Goal: Task Accomplishment & Management: Manage account settings

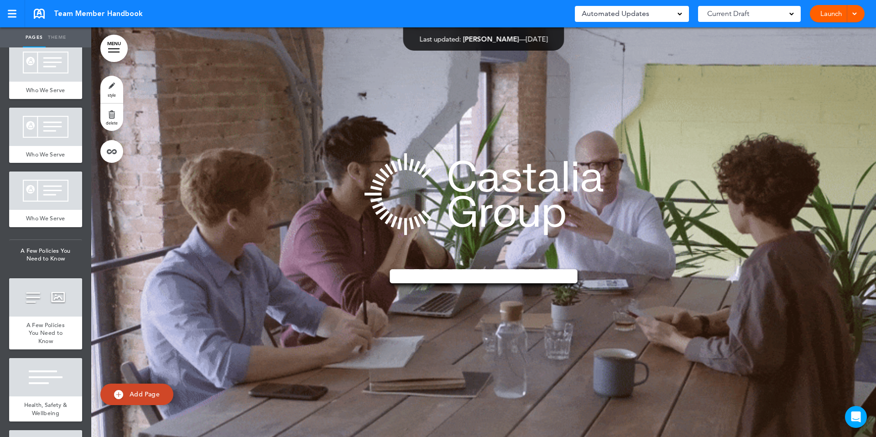
scroll to position [21760, 0]
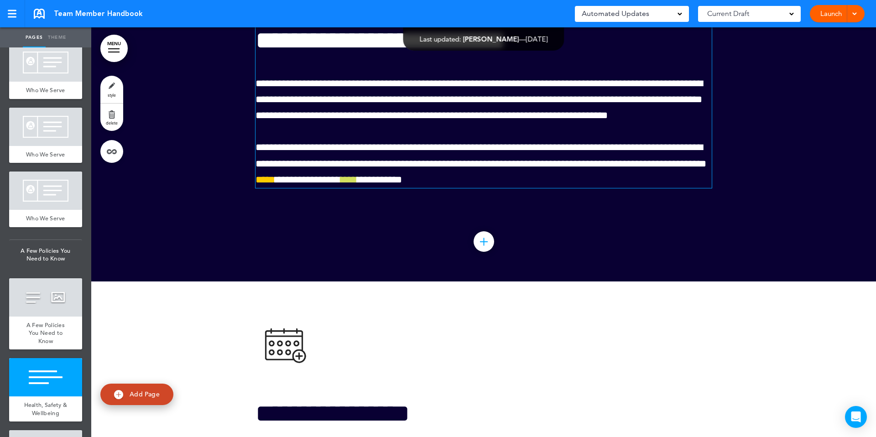
click at [275, 185] on span "****" at bounding box center [265, 180] width 20 height 10
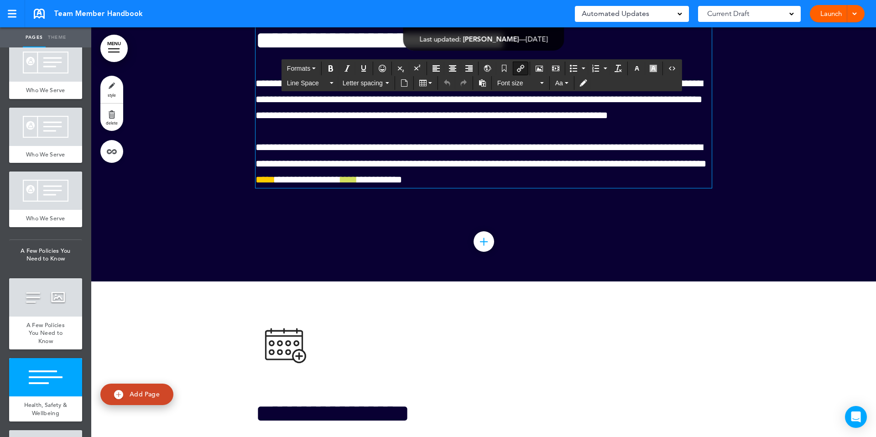
click at [275, 185] on span "****" at bounding box center [265, 180] width 20 height 10
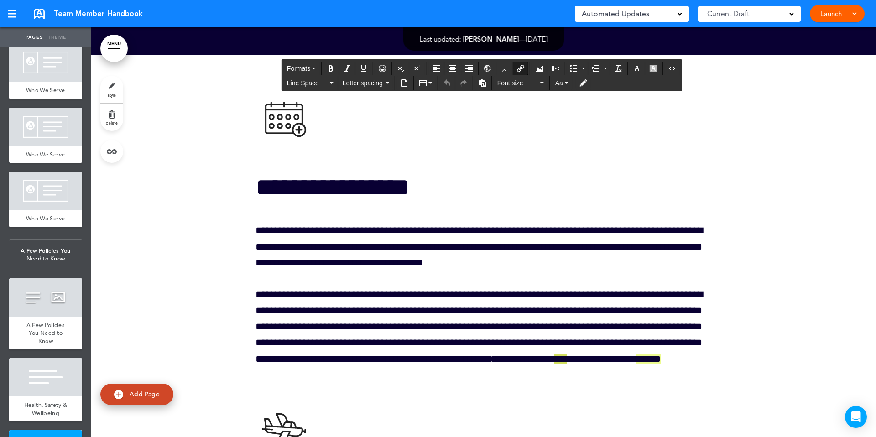
scroll to position [21996, 0]
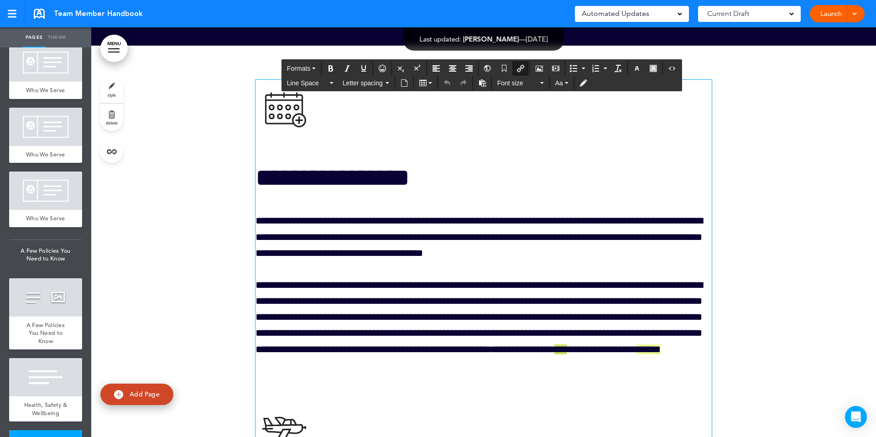
click at [303, 137] on img at bounding box center [283, 108] width 57 height 57
drag, startPoint x: 305, startPoint y: 149, endPoint x: 322, endPoint y: 150, distance: 16.5
click at [322, 142] on h1 at bounding box center [483, 111] width 456 height 62
click at [301, 137] on img at bounding box center [283, 108] width 57 height 57
drag, startPoint x: 296, startPoint y: 159, endPoint x: 316, endPoint y: 166, distance: 21.5
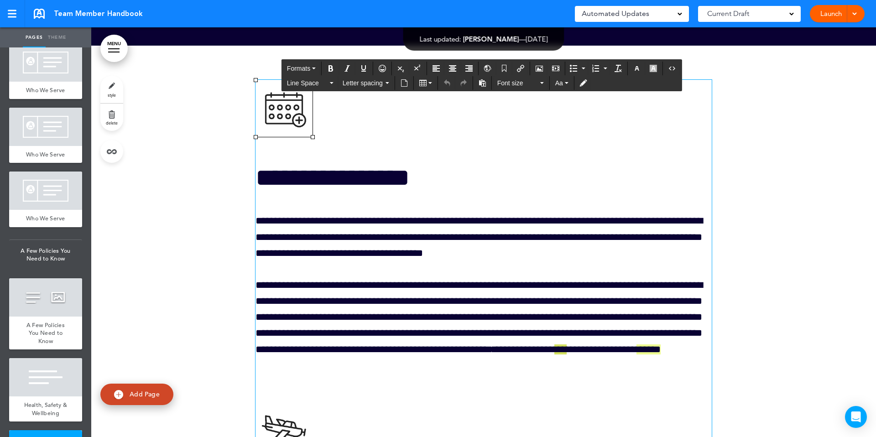
click at [316, 142] on h1 at bounding box center [483, 111] width 456 height 62
drag, startPoint x: 312, startPoint y: 182, endPoint x: 321, endPoint y: 188, distance: 10.1
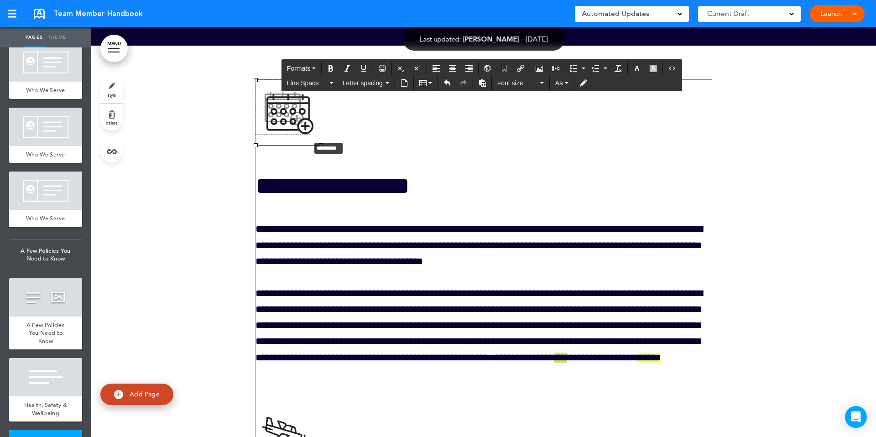
drag, startPoint x: 321, startPoint y: 188, endPoint x: 309, endPoint y: 184, distance: 12.3
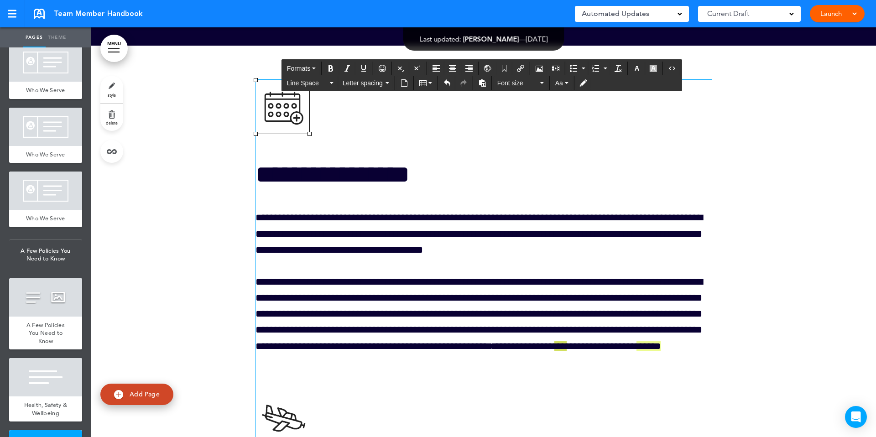
click at [299, 134] on img at bounding box center [282, 107] width 54 height 54
click at [338, 139] on h1 at bounding box center [483, 109] width 456 height 59
click at [300, 134] on img at bounding box center [282, 107] width 54 height 54
click at [541, 65] on icon "Airmason image" at bounding box center [538, 68] width 7 height 7
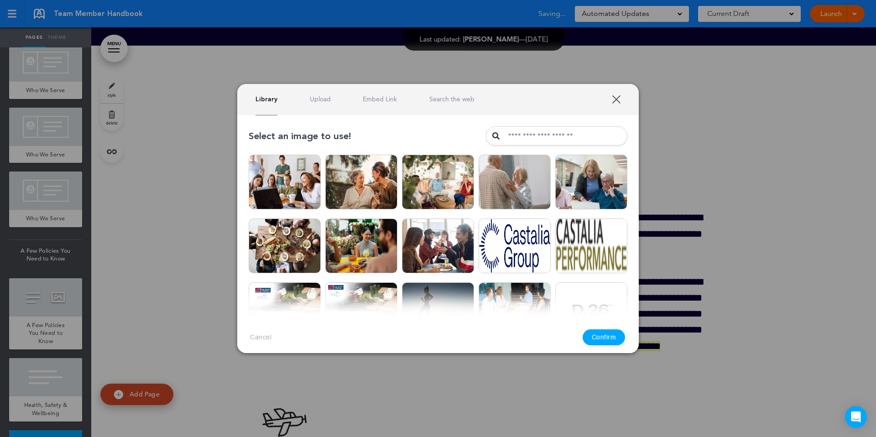
click at [311, 104] on div "Library Upload Embed Link Search the web" at bounding box center [437, 99] width 401 height 31
click at [315, 102] on link "Upload" at bounding box center [320, 99] width 21 height 9
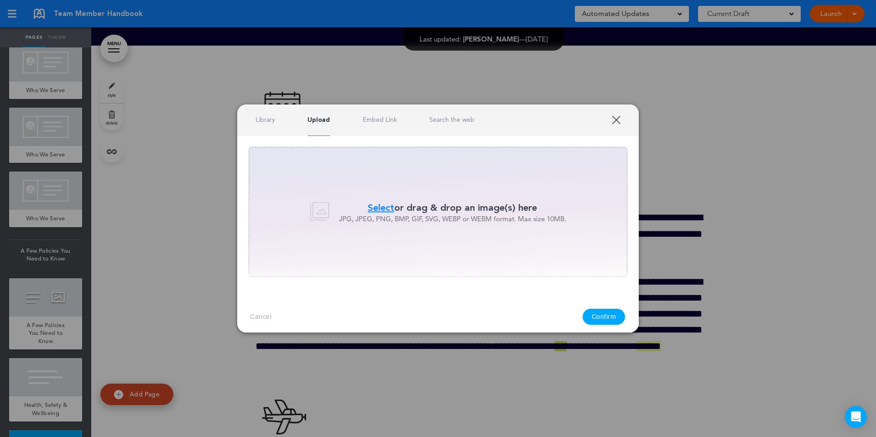
click at [255, 123] on link "Library" at bounding box center [265, 119] width 20 height 9
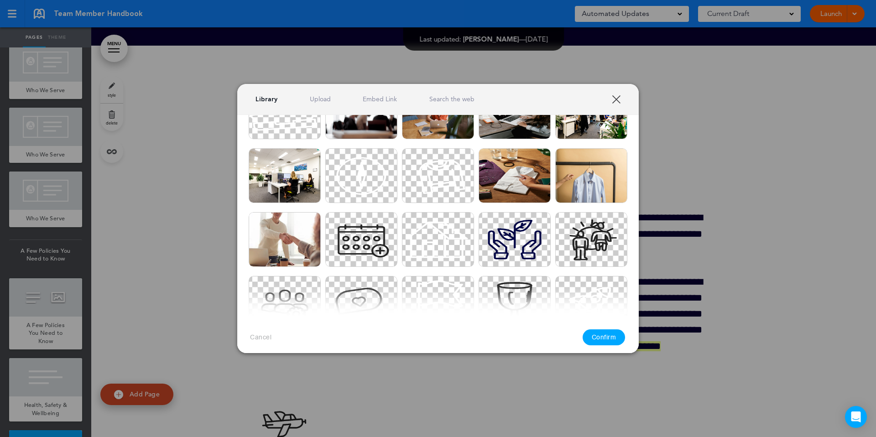
scroll to position [901, 0]
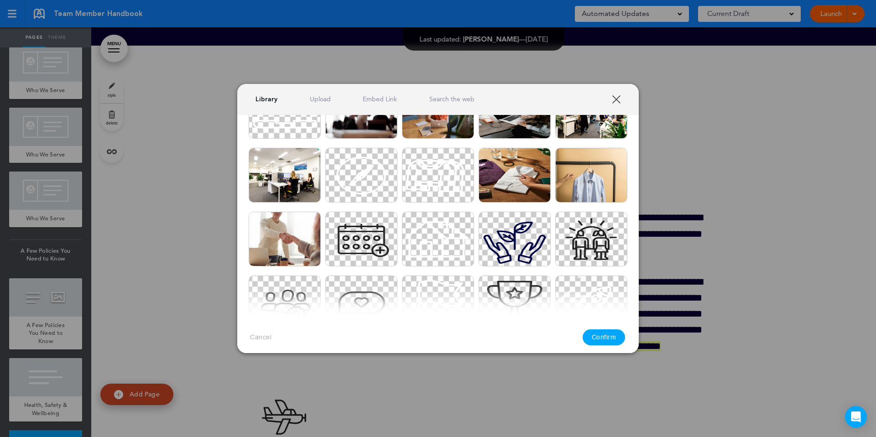
click at [617, 102] on link "XXX" at bounding box center [616, 99] width 9 height 9
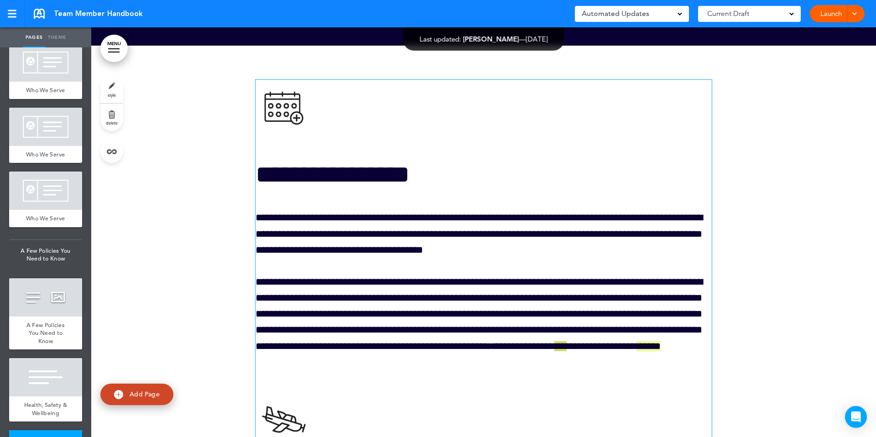
click at [294, 134] on img at bounding box center [282, 107] width 54 height 54
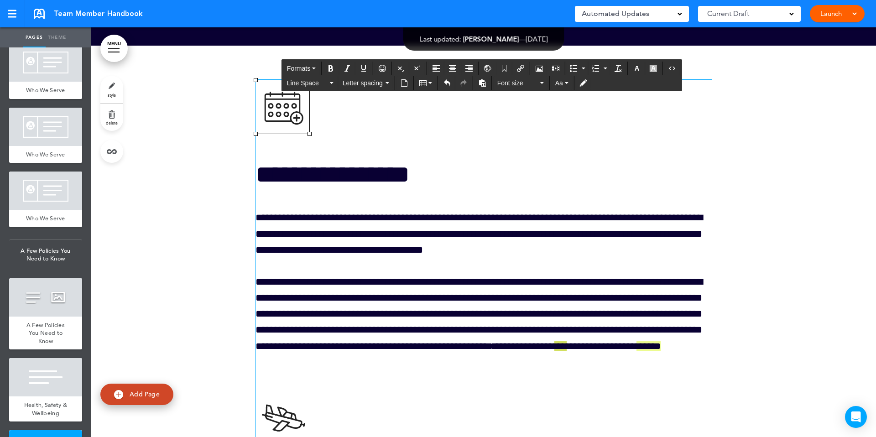
click at [293, 134] on img at bounding box center [282, 107] width 54 height 54
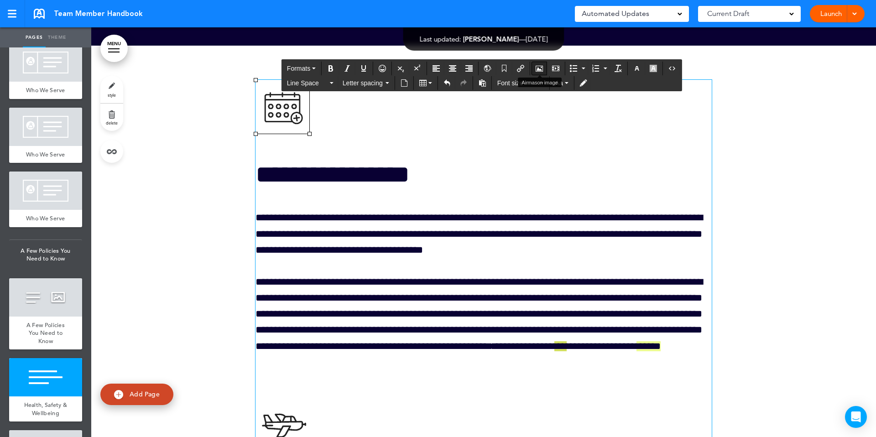
click at [540, 71] on icon "Airmason image" at bounding box center [538, 68] width 7 height 7
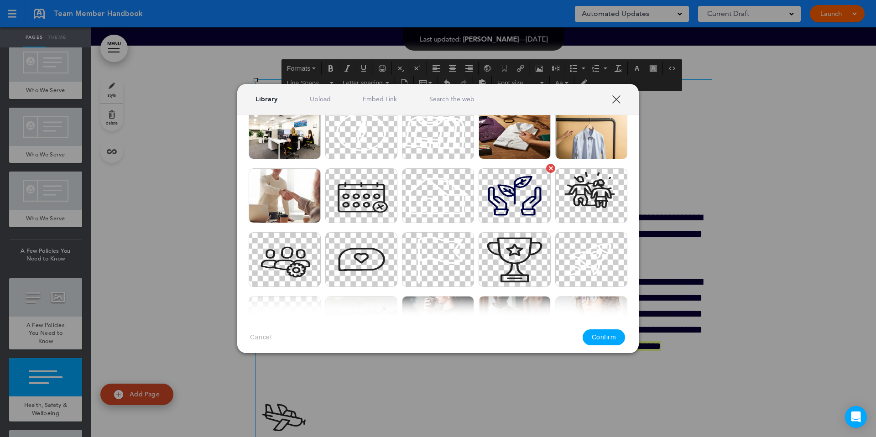
scroll to position [945, 0]
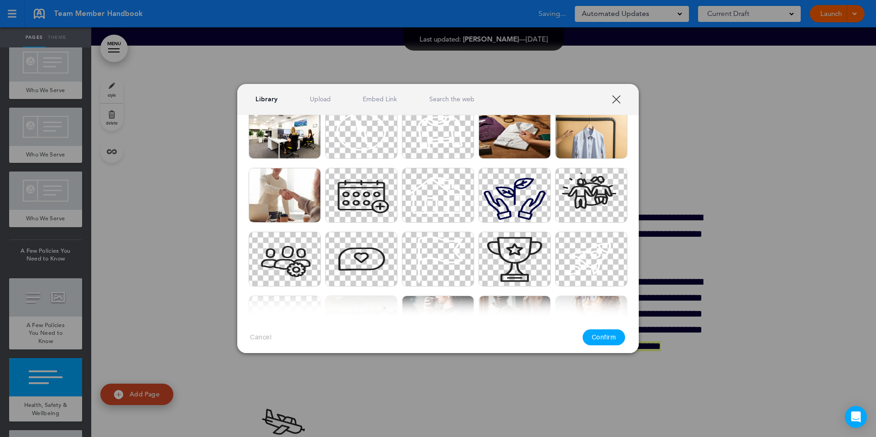
click at [617, 101] on link "XXX" at bounding box center [616, 99] width 9 height 9
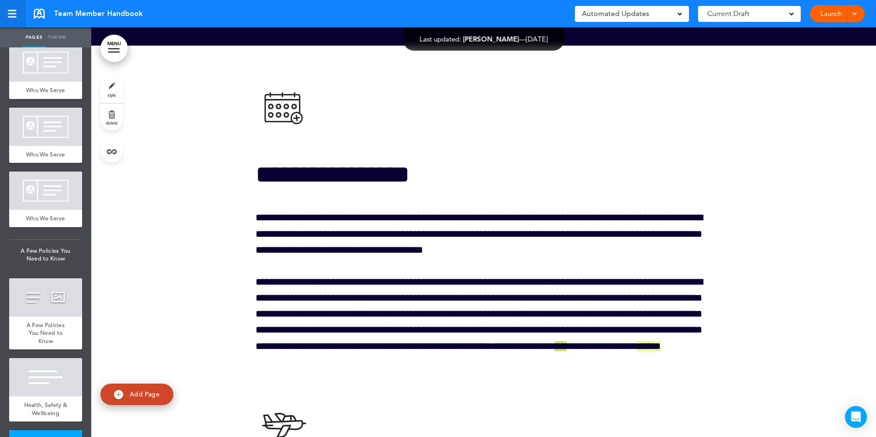
click at [13, 15] on div at bounding box center [12, 14] width 8 height 8
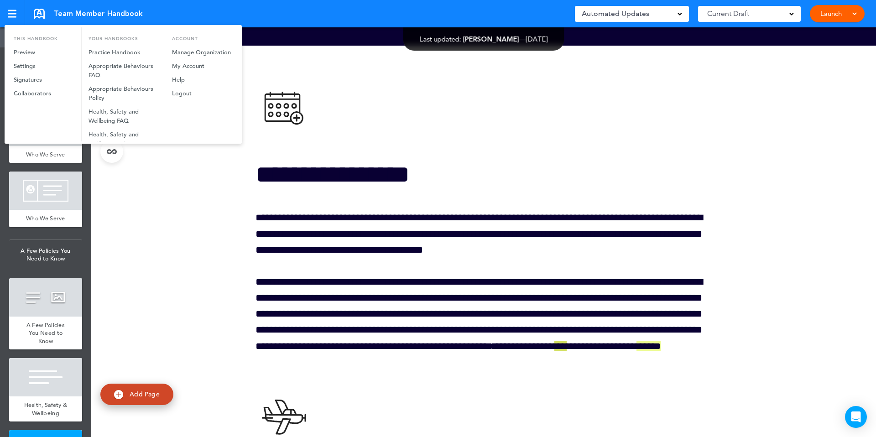
click at [213, 196] on div at bounding box center [438, 218] width 876 height 437
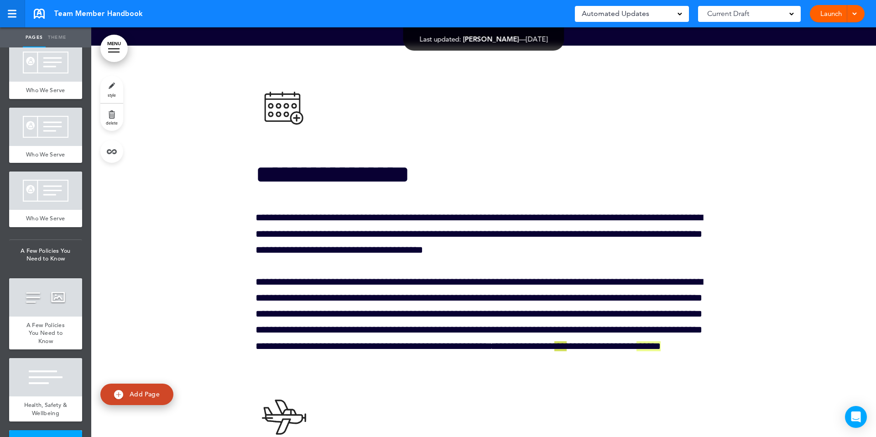
click at [11, 10] on div at bounding box center [12, 10] width 9 height 1
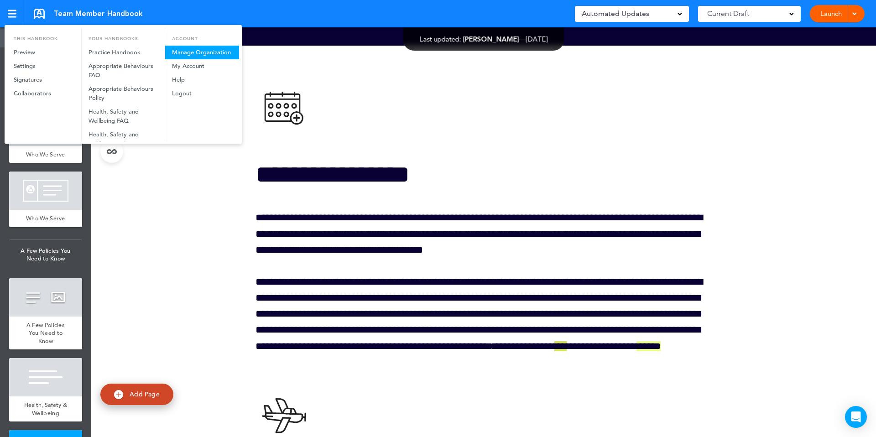
click at [192, 54] on link "Manage Organization" at bounding box center [202, 53] width 74 height 14
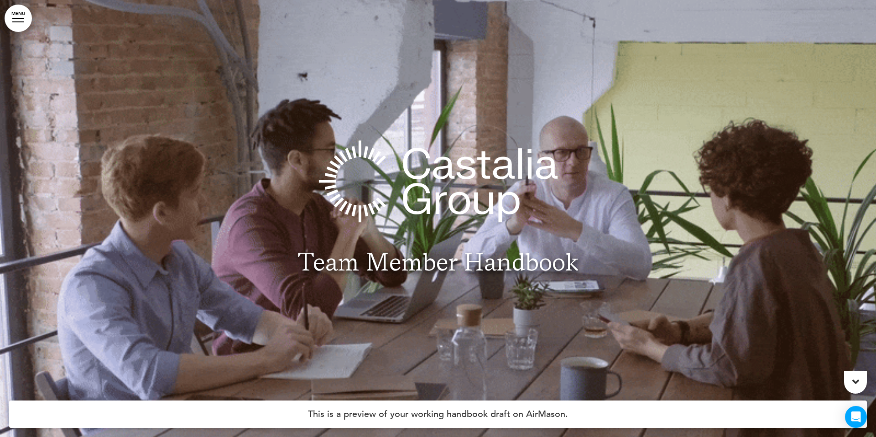
click at [22, 23] on link "MENU" at bounding box center [18, 18] width 27 height 27
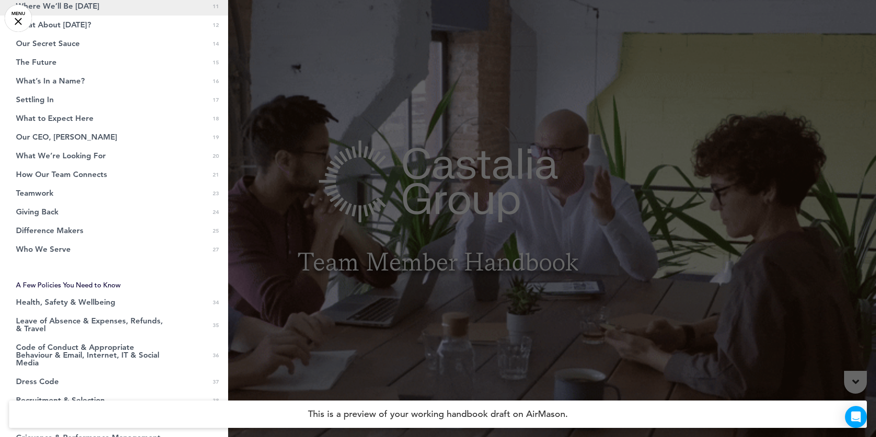
scroll to position [239, 0]
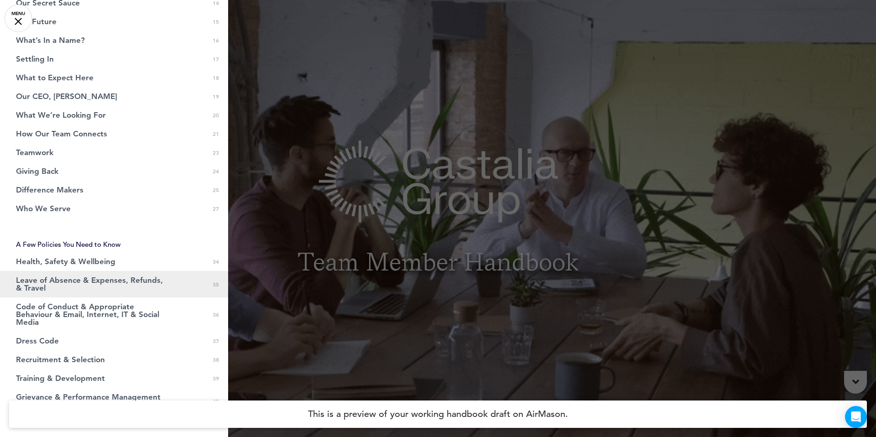
click at [89, 285] on span "Leave of Absence & Expenses, Refunds, & Travel" at bounding box center [91, 284] width 151 height 16
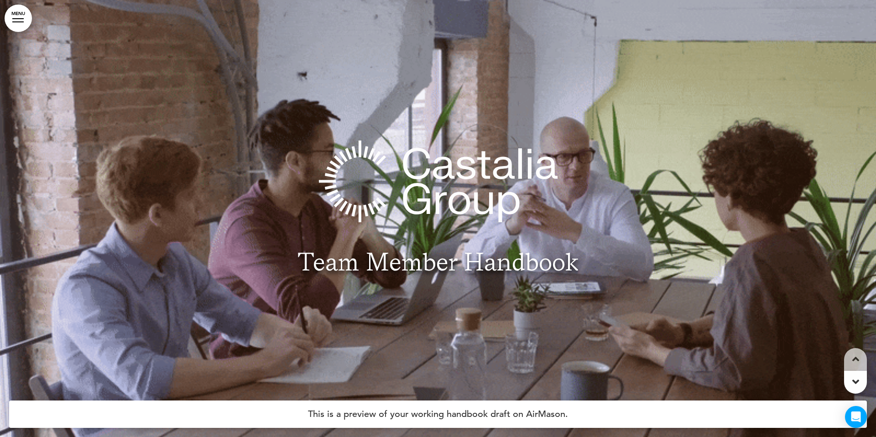
scroll to position [19744, 0]
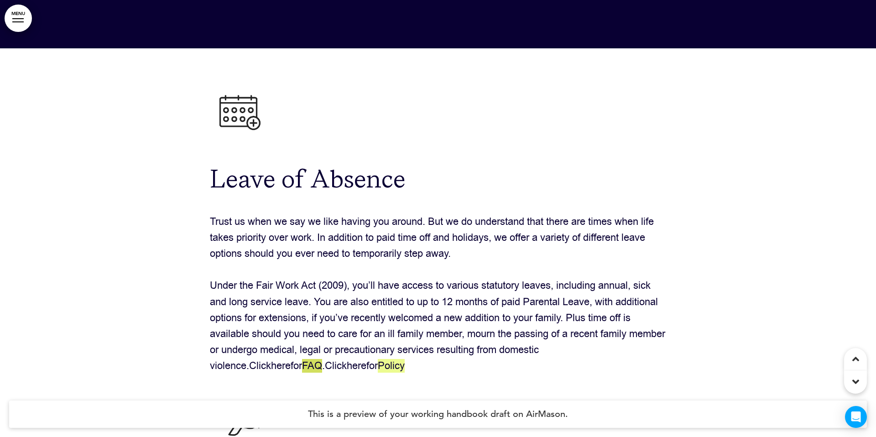
click at [302, 359] on span "FAQ" at bounding box center [312, 366] width 20 height 14
click at [378, 359] on link "Policy" at bounding box center [391, 366] width 27 height 14
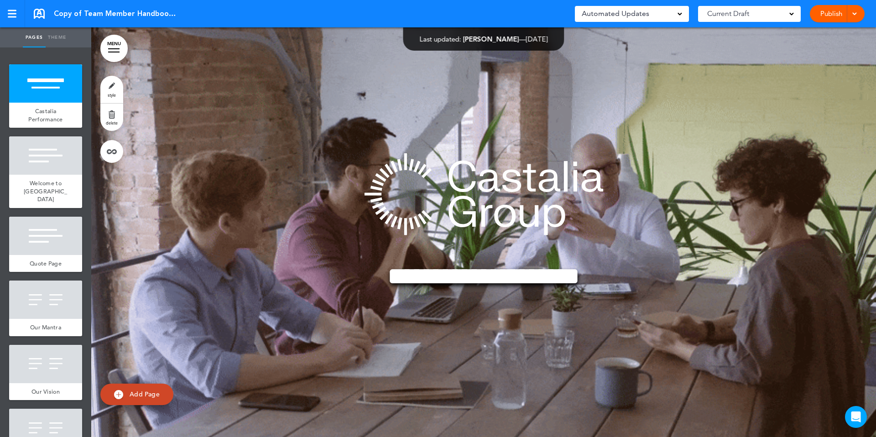
click at [852, 18] on div at bounding box center [852, 13] width 9 height 17
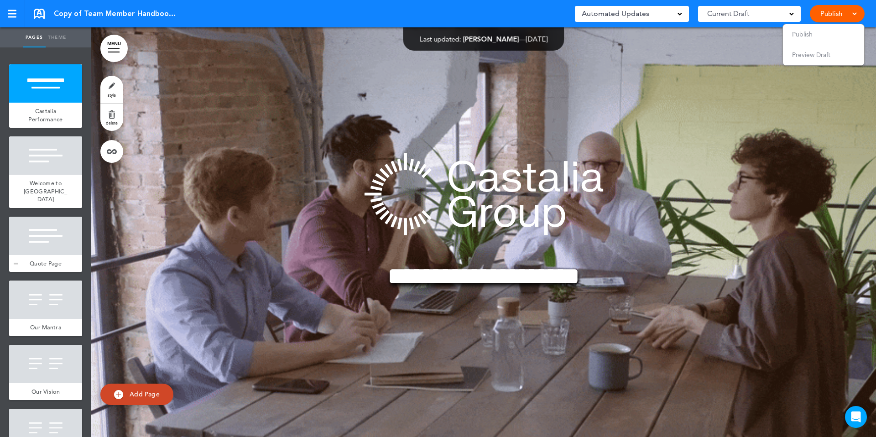
click at [67, 237] on div at bounding box center [45, 236] width 73 height 38
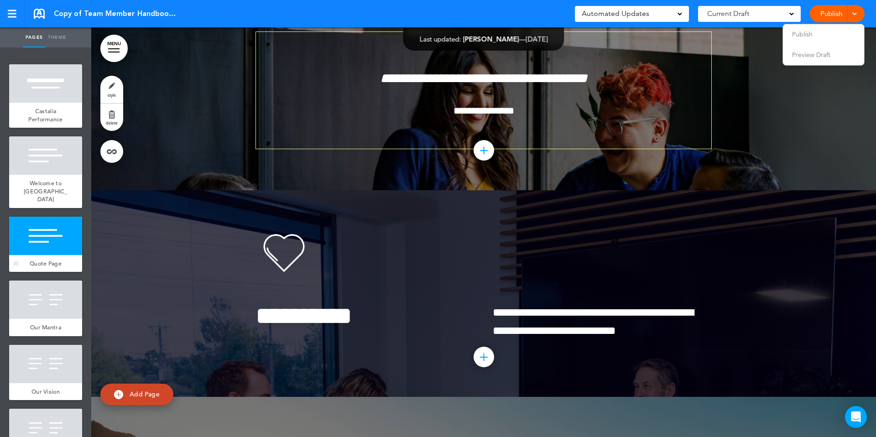
scroll to position [980, 0]
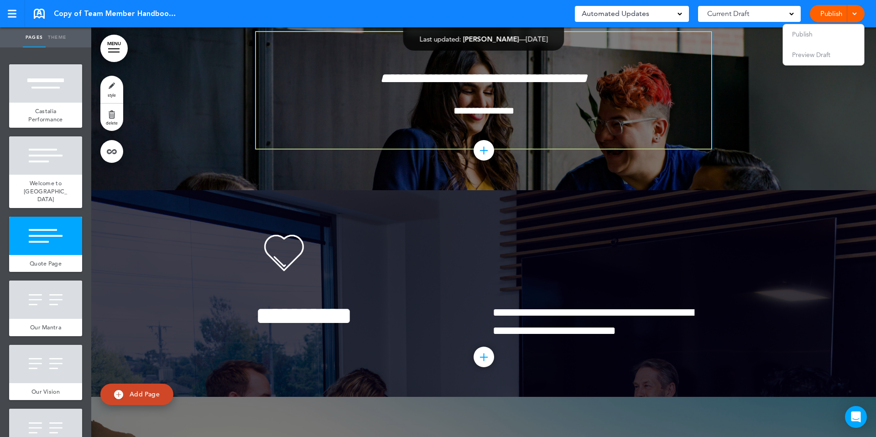
click at [539, 135] on p "**********" at bounding box center [484, 119] width 428 height 32
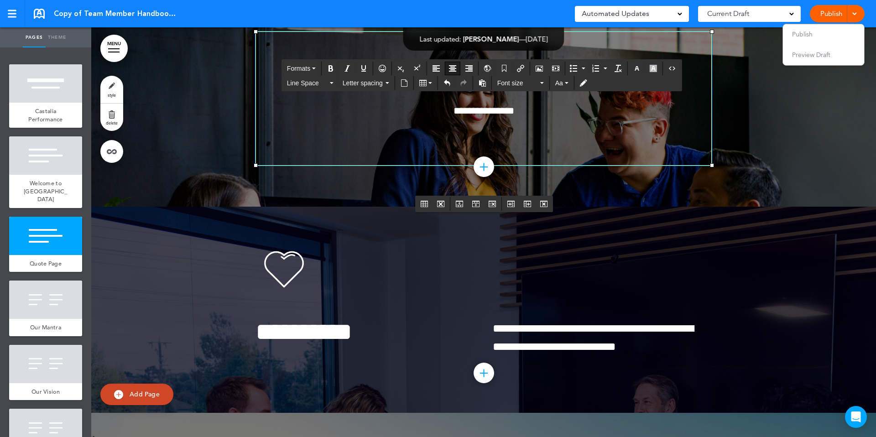
click at [854, 18] on div at bounding box center [852, 13] width 9 height 17
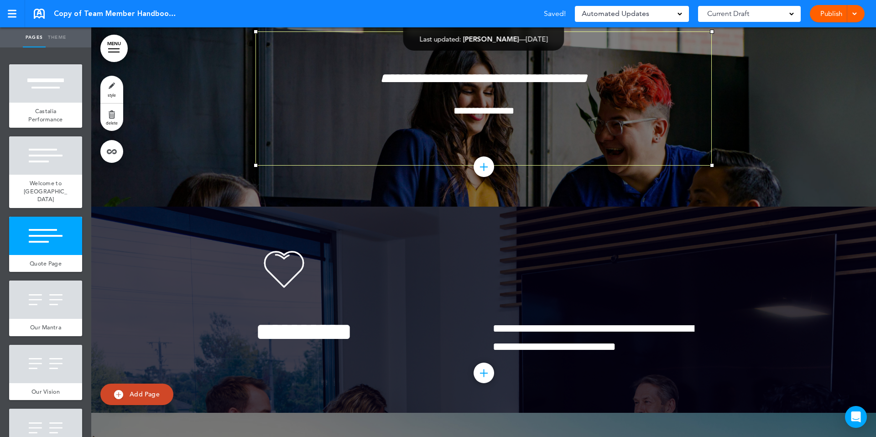
click at [854, 18] on div at bounding box center [852, 13] width 9 height 17
click at [812, 37] on li "Publish" at bounding box center [823, 34] width 81 height 21
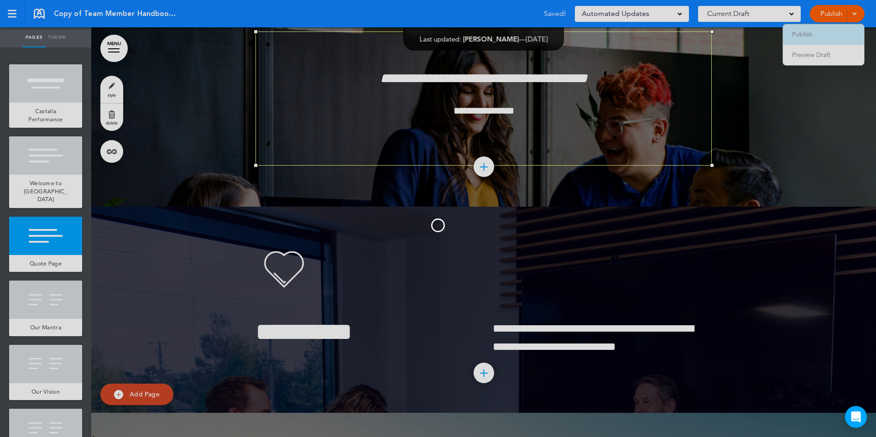
scroll to position [0, 0]
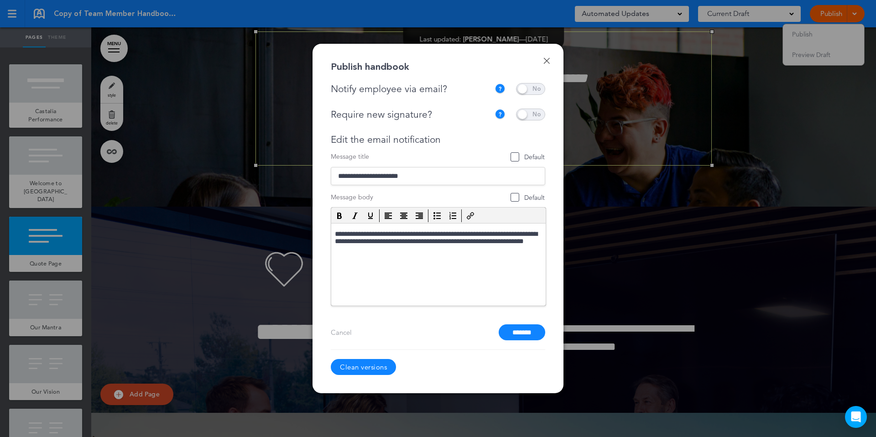
click at [362, 371] on link "Clean versions" at bounding box center [363, 367] width 65 height 16
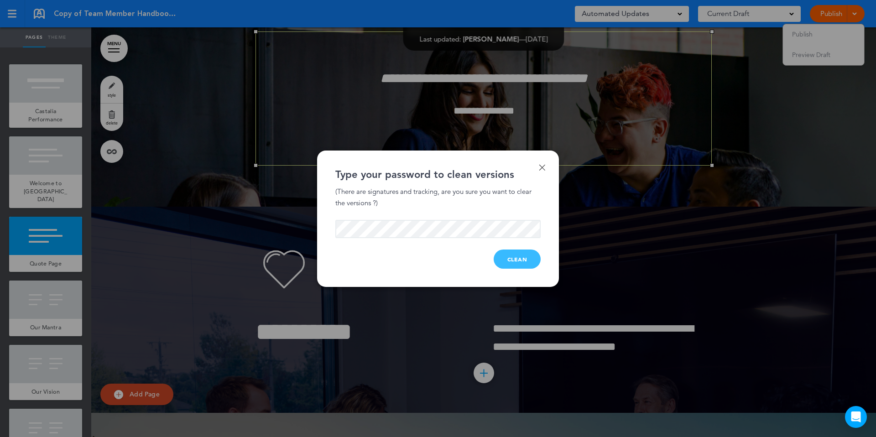
click at [514, 259] on button "Clean" at bounding box center [517, 258] width 47 height 19
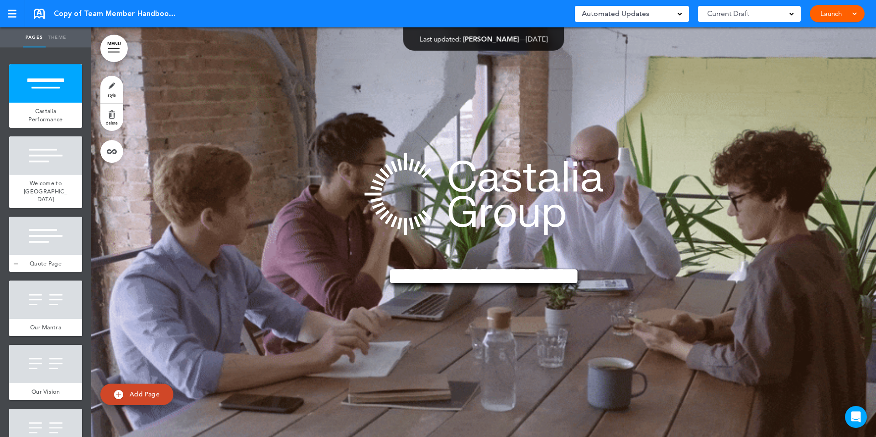
click at [63, 221] on div at bounding box center [45, 236] width 73 height 38
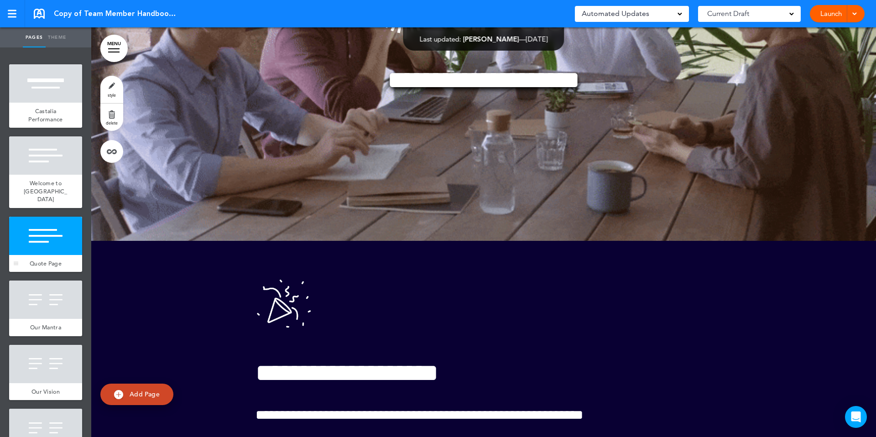
scroll to position [980, 0]
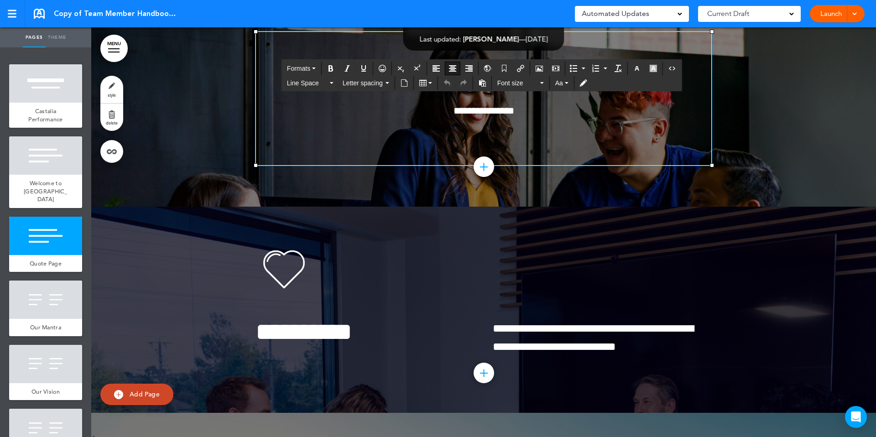
click at [561, 135] on p "**********" at bounding box center [484, 119] width 428 height 32
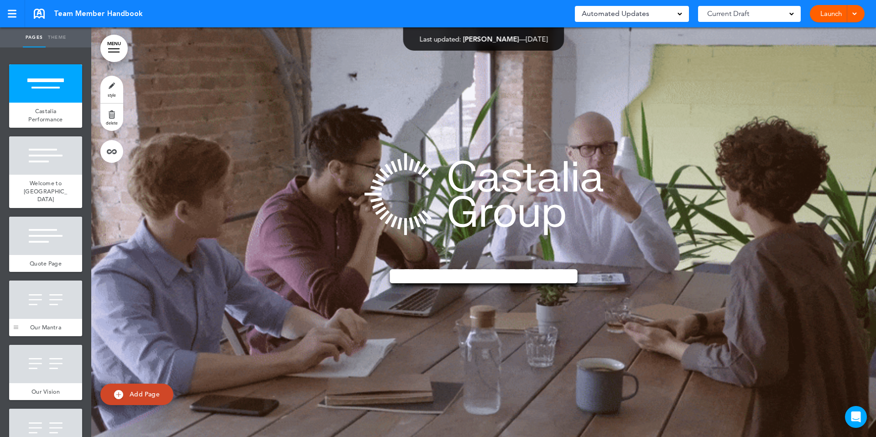
click at [10, 287] on div at bounding box center [16, 309] width 14 height 56
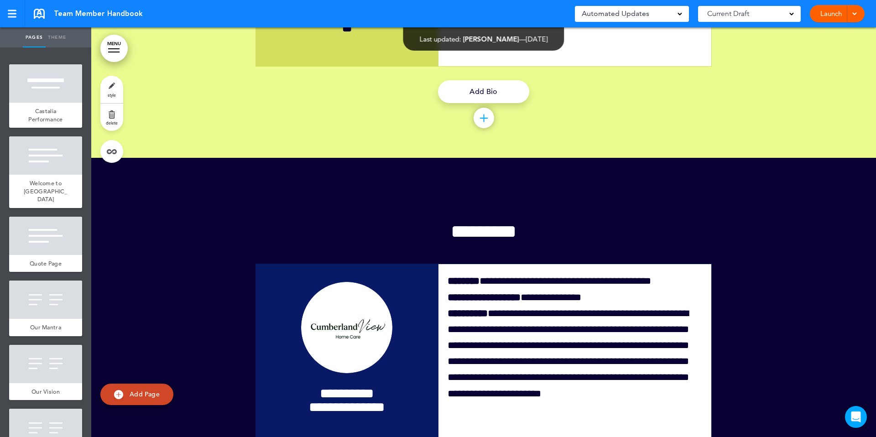
scroll to position [19054, 0]
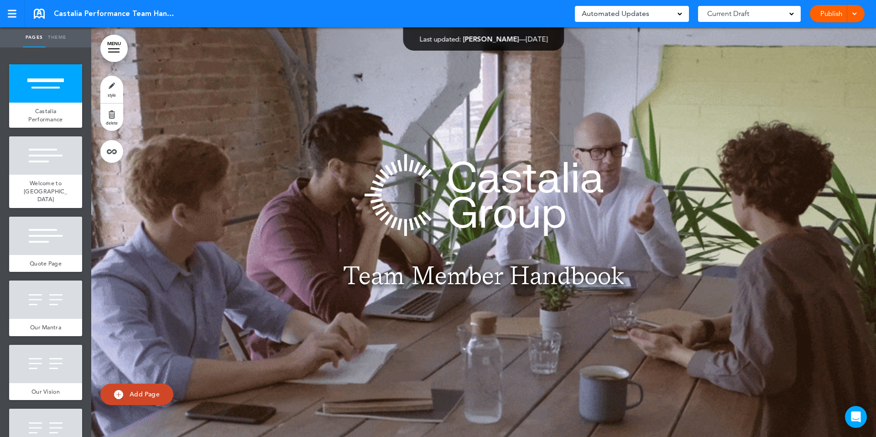
click at [849, 13] on div at bounding box center [852, 13] width 9 height 17
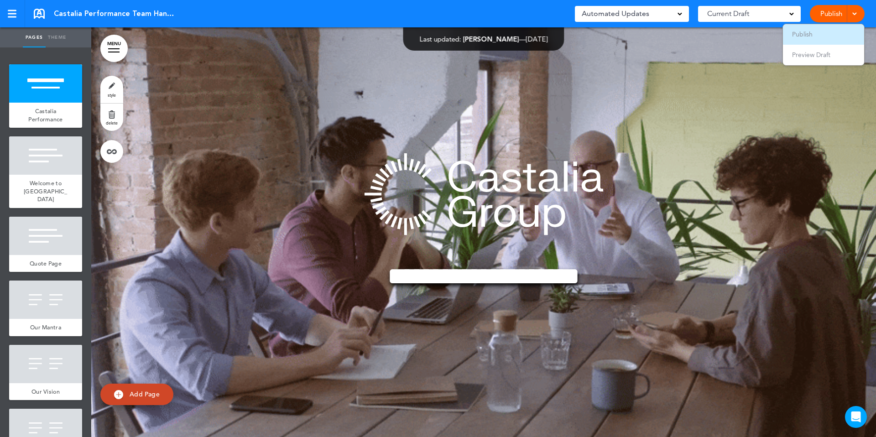
click at [820, 35] on li "Publish" at bounding box center [823, 34] width 81 height 21
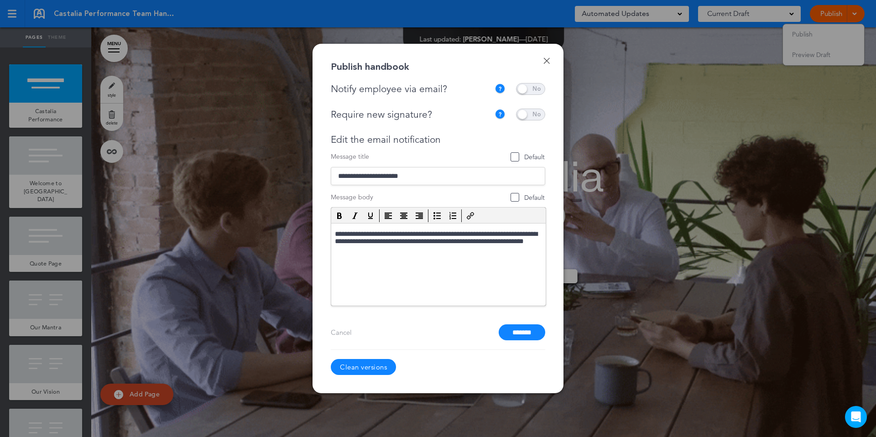
click at [378, 365] on link "Clean versions" at bounding box center [363, 367] width 65 height 16
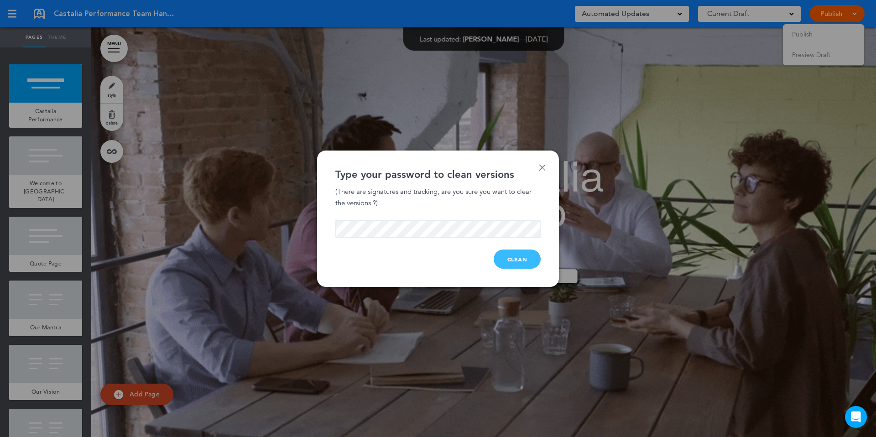
click at [526, 260] on button "Clean" at bounding box center [517, 258] width 47 height 19
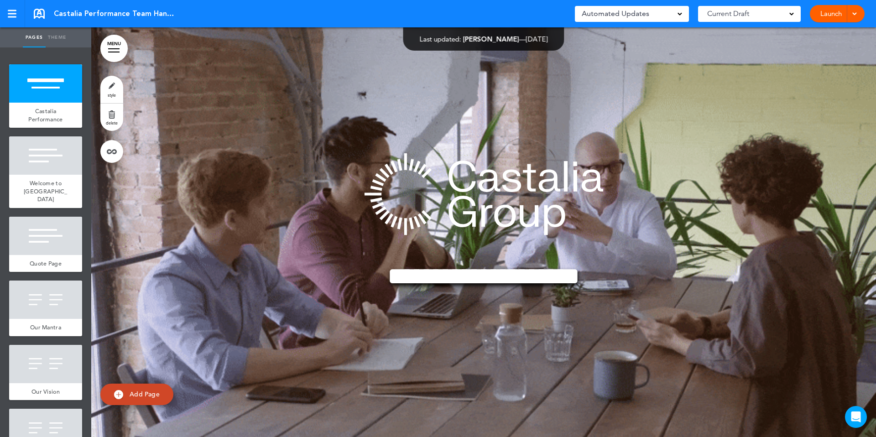
click at [840, 15] on link "Launch" at bounding box center [830, 13] width 29 height 17
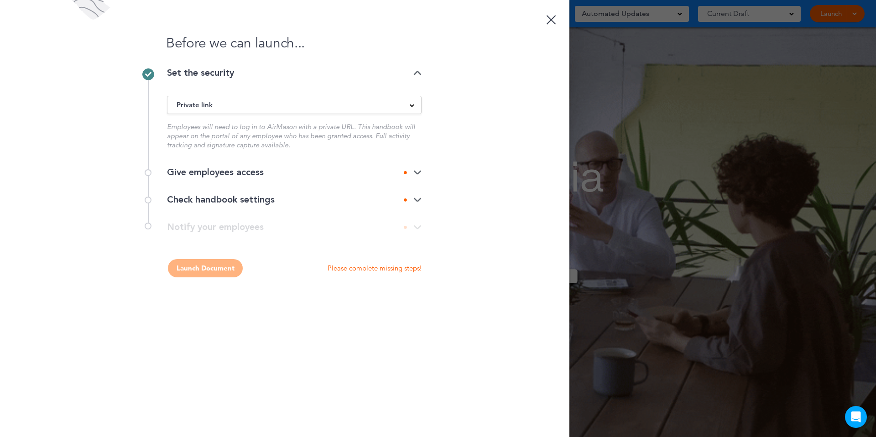
click at [396, 173] on div "Give employees access" at bounding box center [294, 172] width 255 height 9
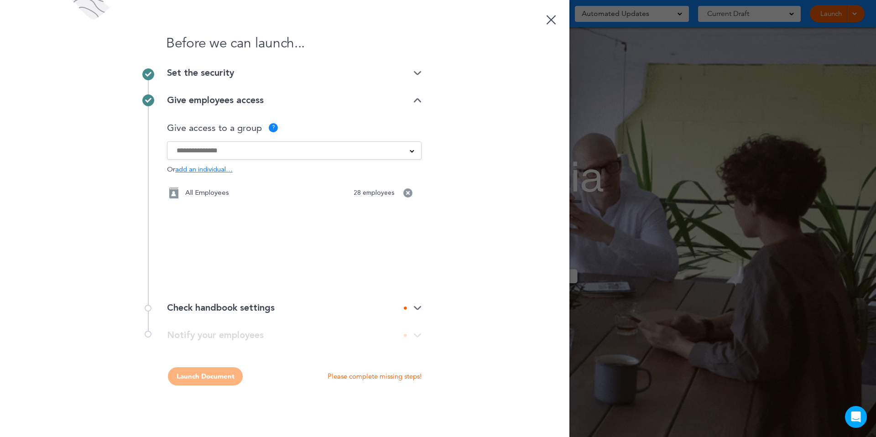
click at [354, 305] on div "Check handbook settings" at bounding box center [294, 307] width 255 height 9
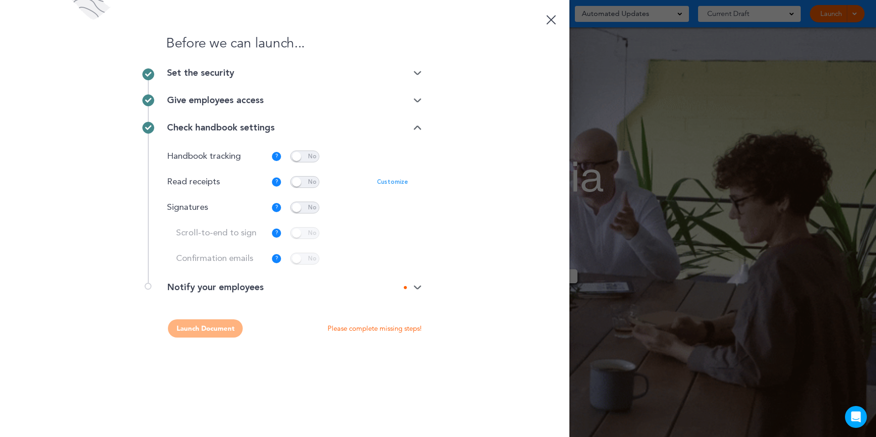
click at [393, 183] on p "Customize" at bounding box center [392, 182] width 31 height 6
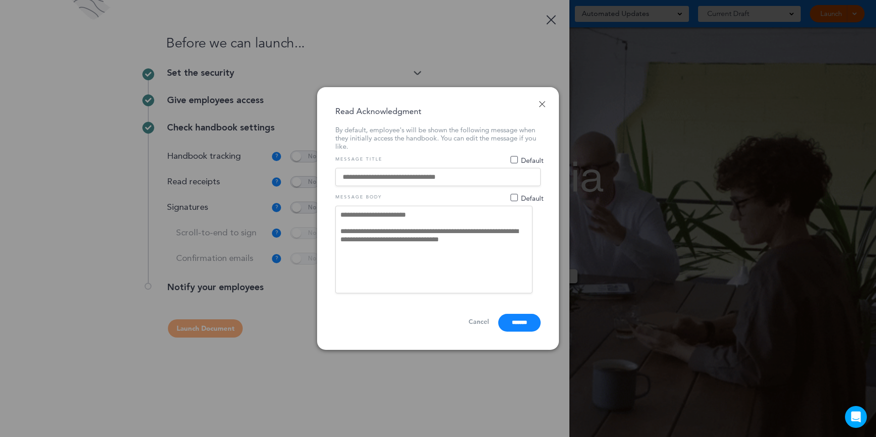
click at [456, 209] on textarea "**********" at bounding box center [433, 250] width 197 height 88
click at [514, 160] on span "Default" at bounding box center [513, 159] width 7 height 7
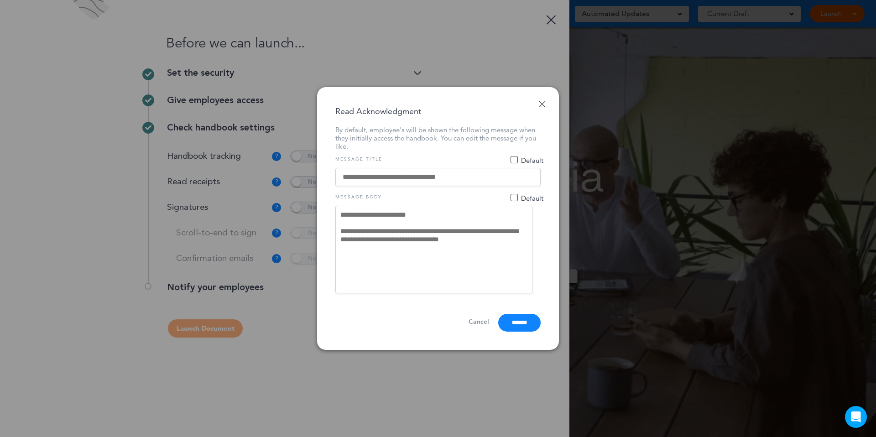
click at [515, 196] on span "Default" at bounding box center [513, 197] width 7 height 7
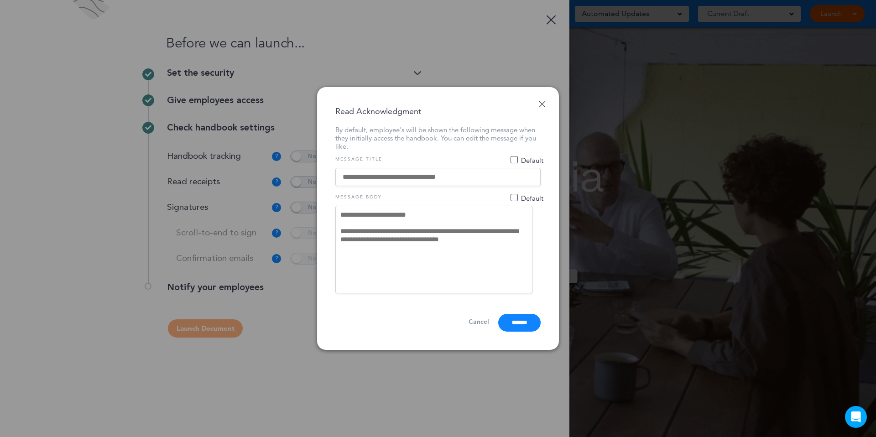
click at [501, 232] on textarea "**********" at bounding box center [433, 250] width 197 height 88
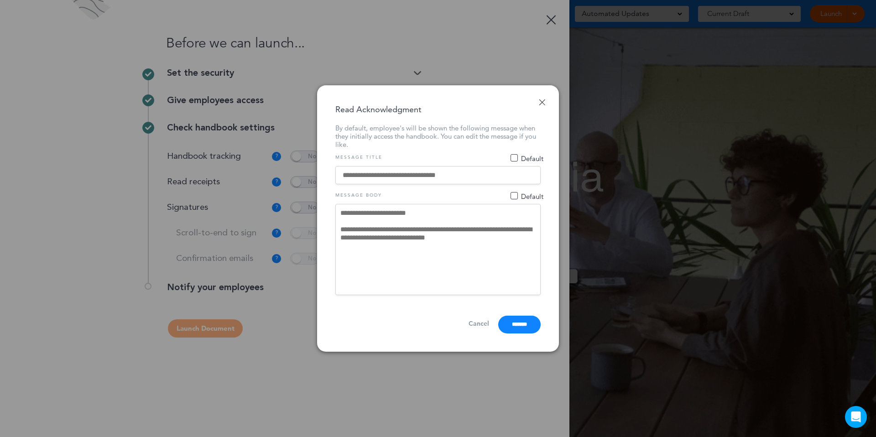
type textarea "*"
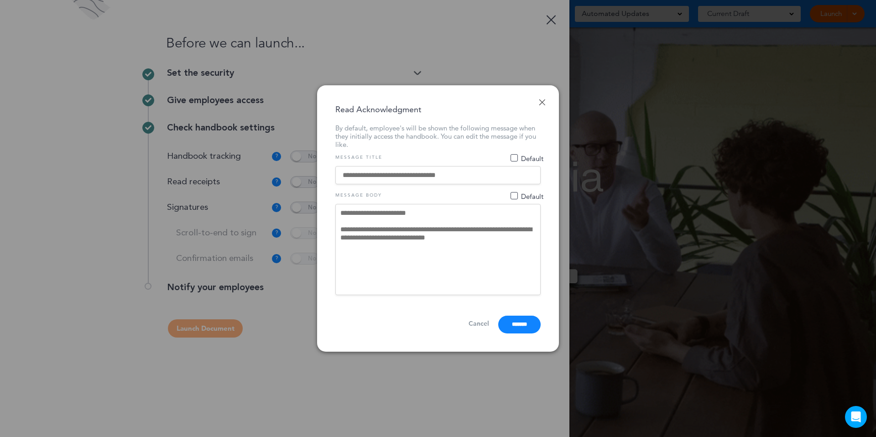
type textarea "*"
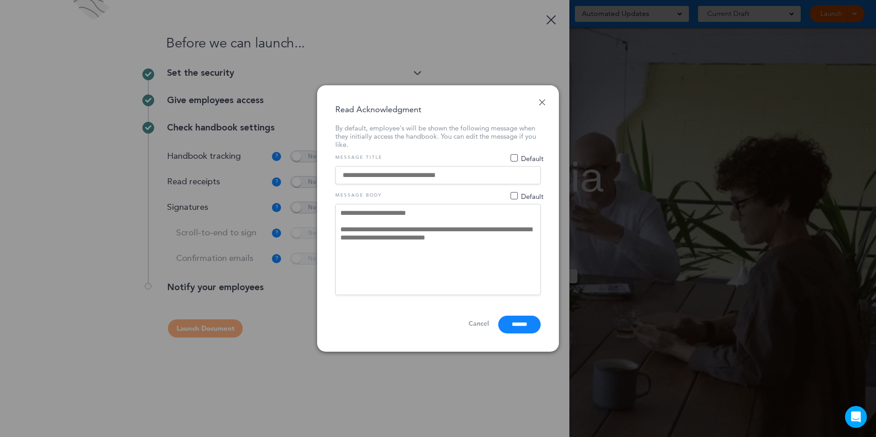
click at [543, 99] on link "Done" at bounding box center [542, 102] width 6 height 6
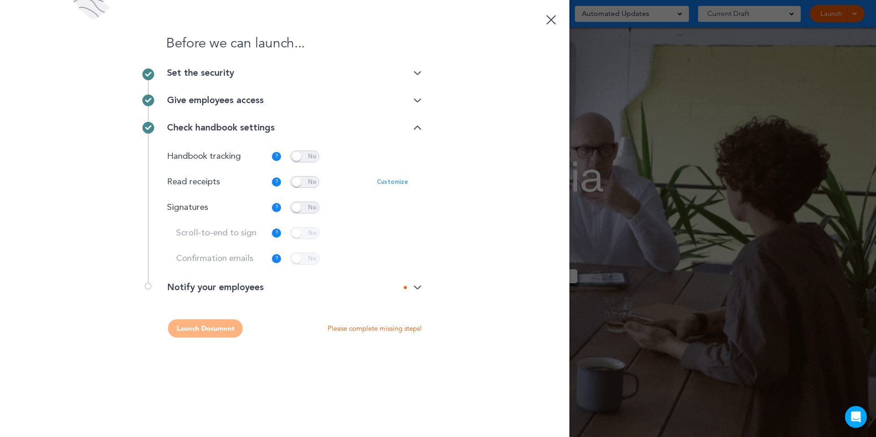
click at [413, 285] on img at bounding box center [417, 288] width 8 height 6
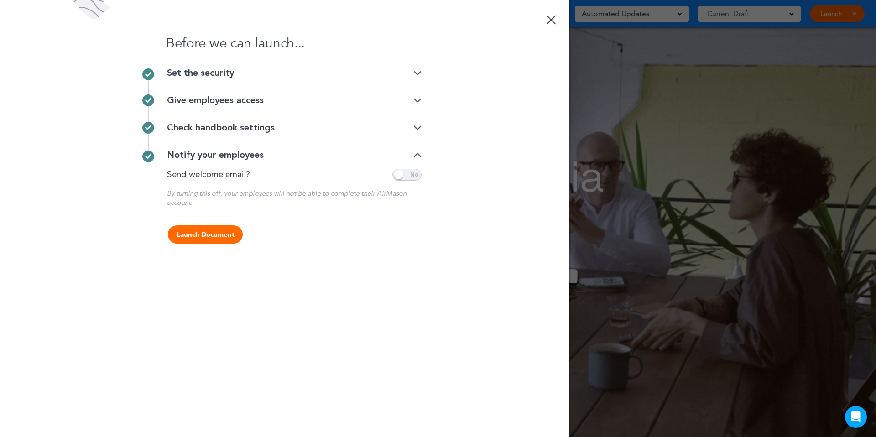
click at [400, 173] on span at bounding box center [406, 175] width 29 height 12
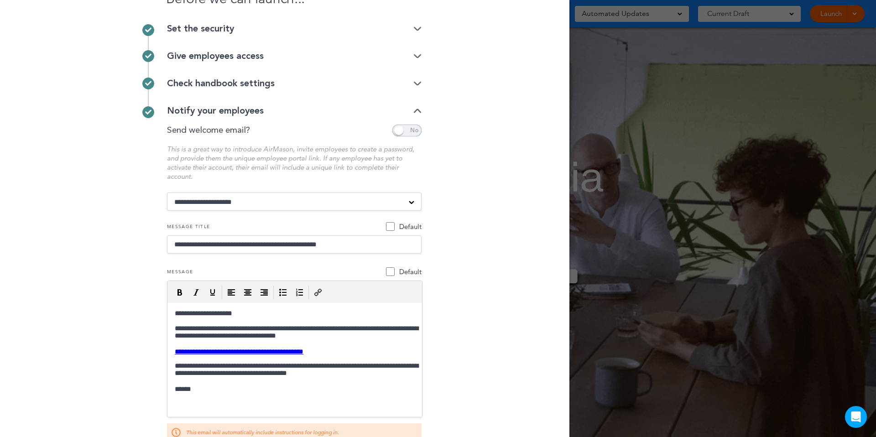
scroll to position [50, 0]
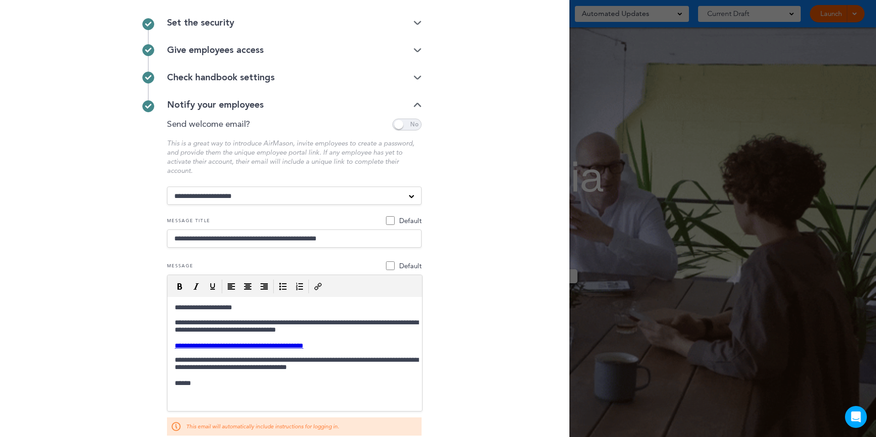
click at [369, 325] on p "**********" at bounding box center [294, 327] width 247 height 16
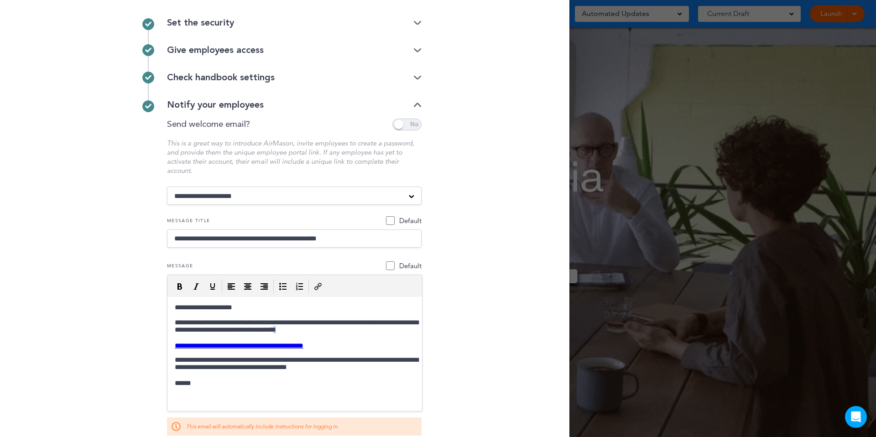
drag, startPoint x: 351, startPoint y: 331, endPoint x: 333, endPoint y: 331, distance: 17.8
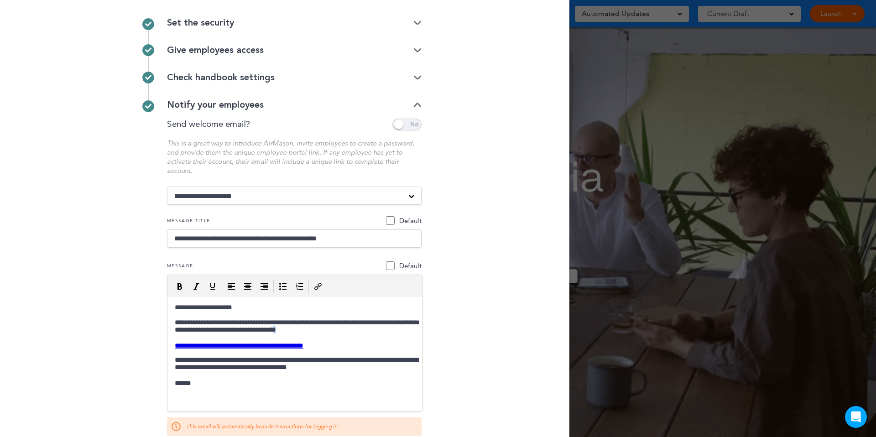
click at [333, 331] on p "**********" at bounding box center [294, 327] width 247 height 16
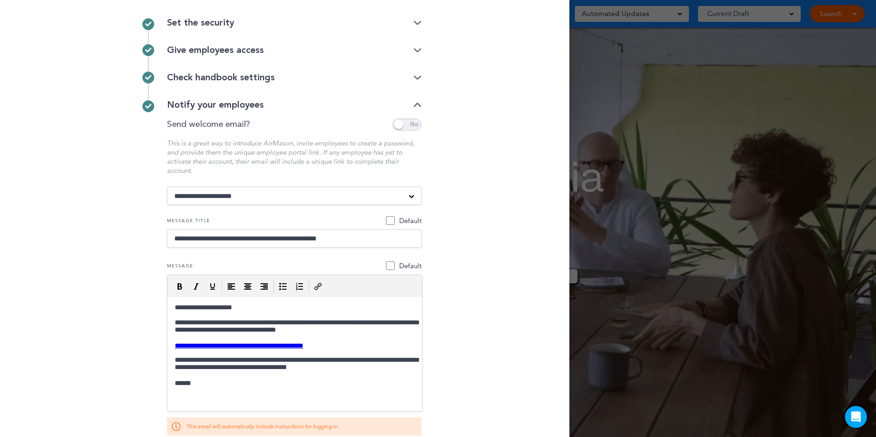
scroll to position [0, 0]
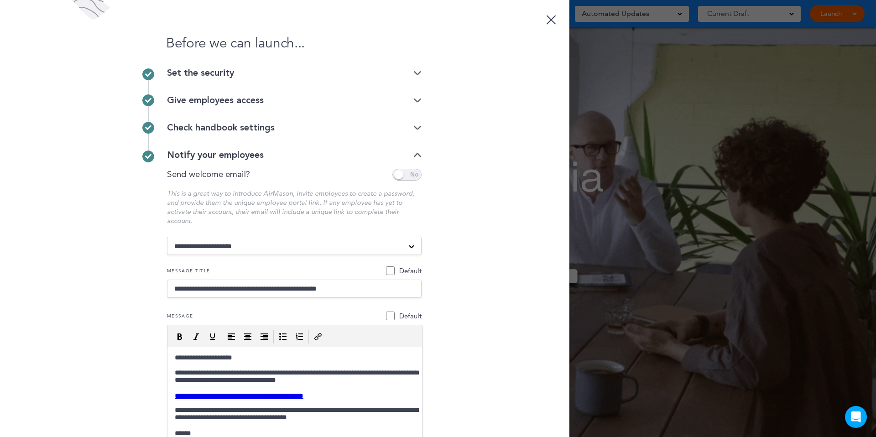
click at [547, 18] on link at bounding box center [551, 18] width 18 height 18
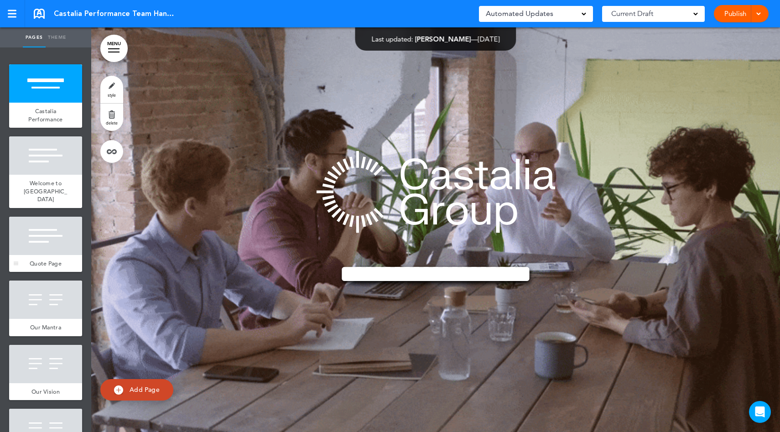
click at [42, 237] on div at bounding box center [45, 236] width 73 height 38
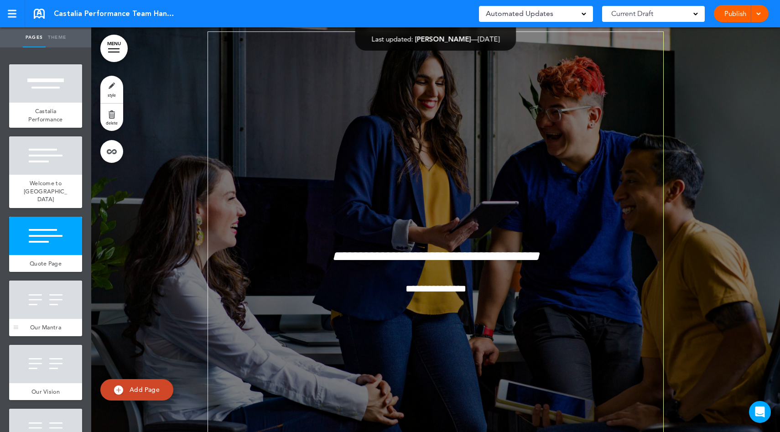
click at [52, 297] on div at bounding box center [45, 300] width 73 height 38
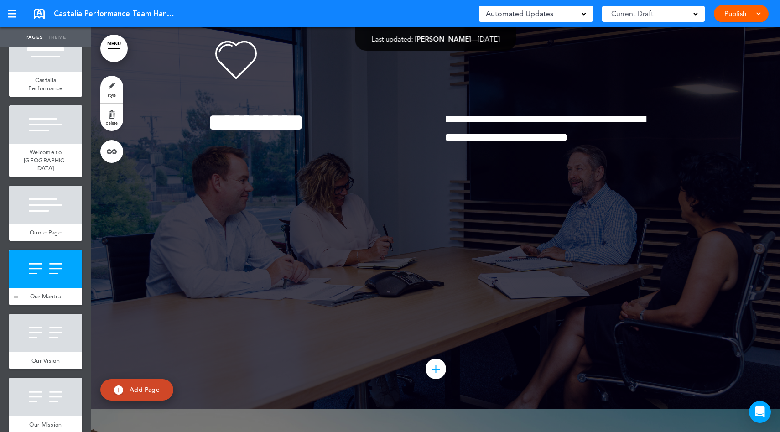
scroll to position [40, 0]
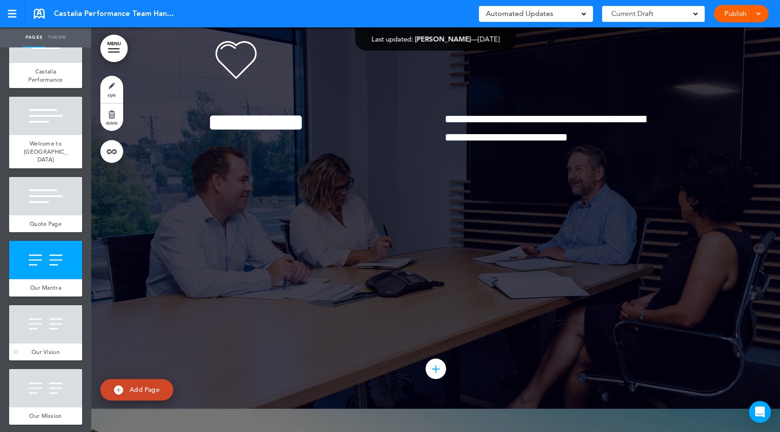
click at [55, 319] on div at bounding box center [45, 324] width 73 height 38
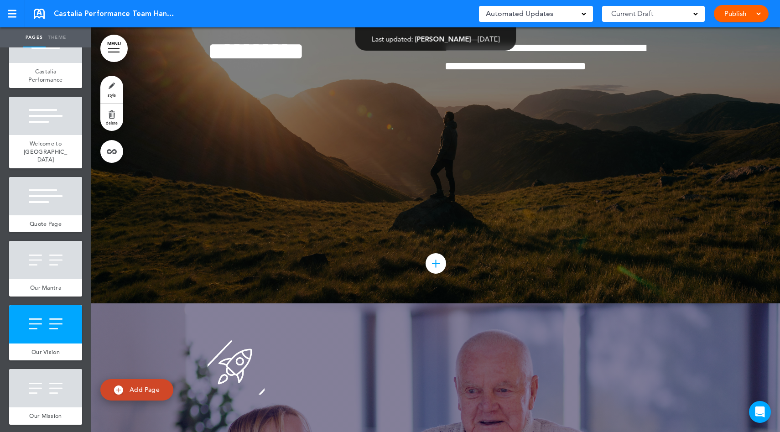
scroll to position [1964, 0]
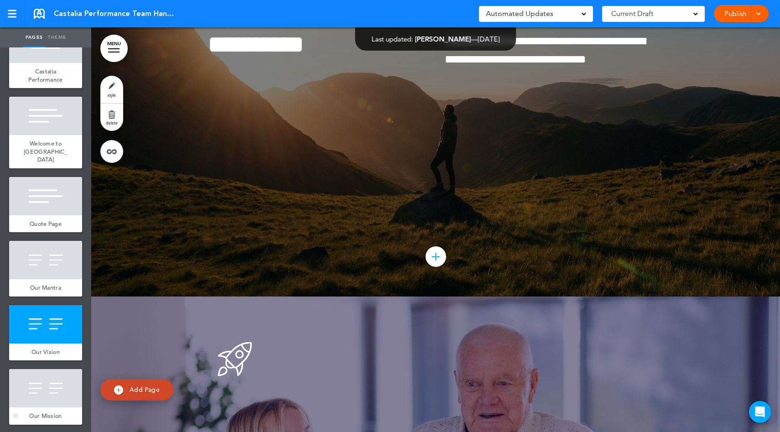
click at [58, 396] on div at bounding box center [45, 388] width 73 height 38
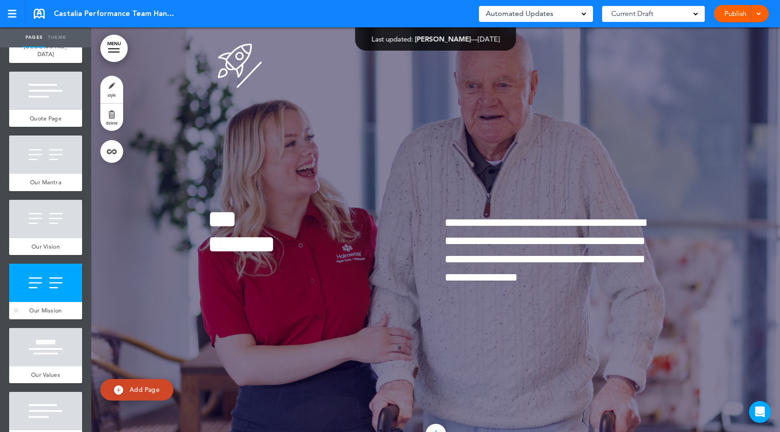
scroll to position [255, 0]
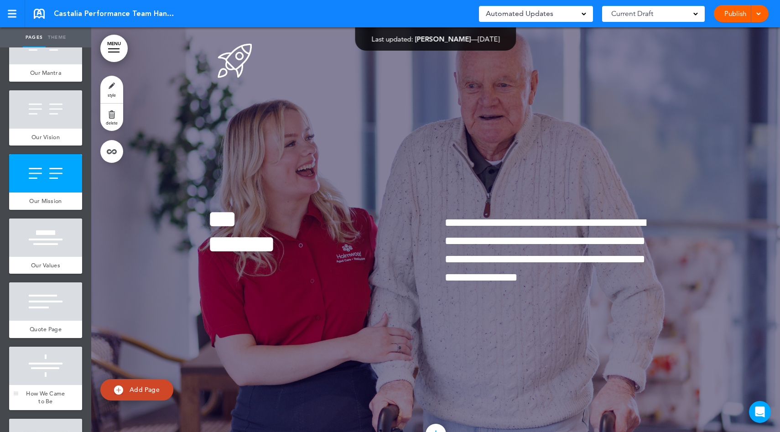
click at [46, 357] on div at bounding box center [45, 366] width 73 height 38
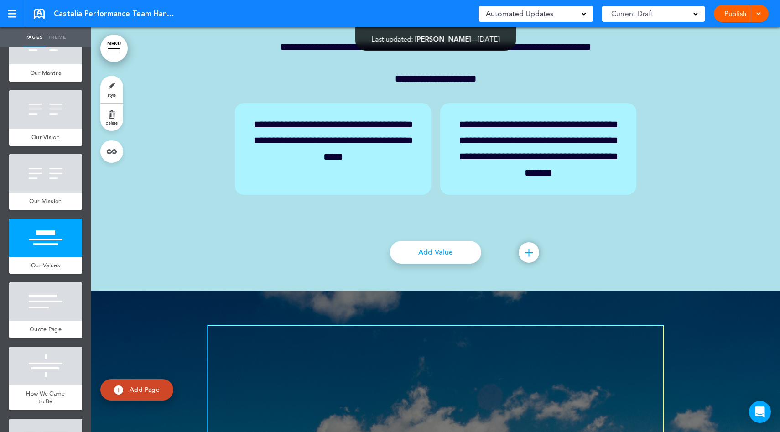
scroll to position [4708, 0]
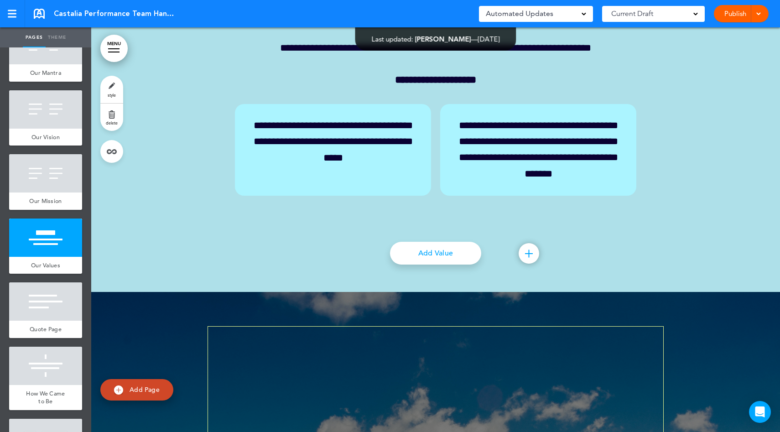
click at [736, 16] on link "Publish" at bounding box center [735, 13] width 29 height 17
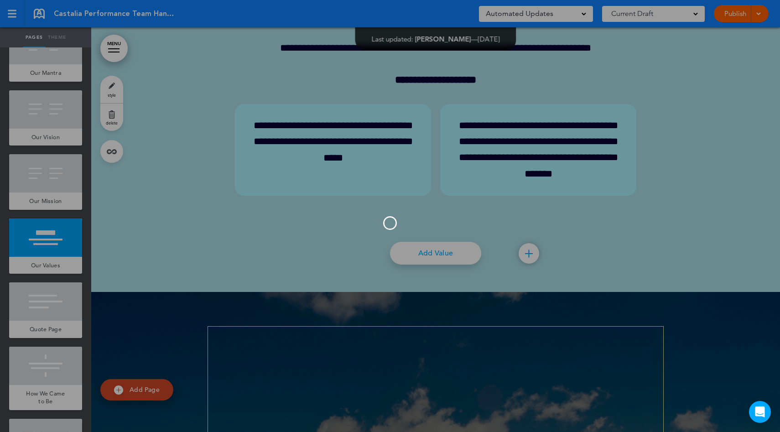
scroll to position [0, 0]
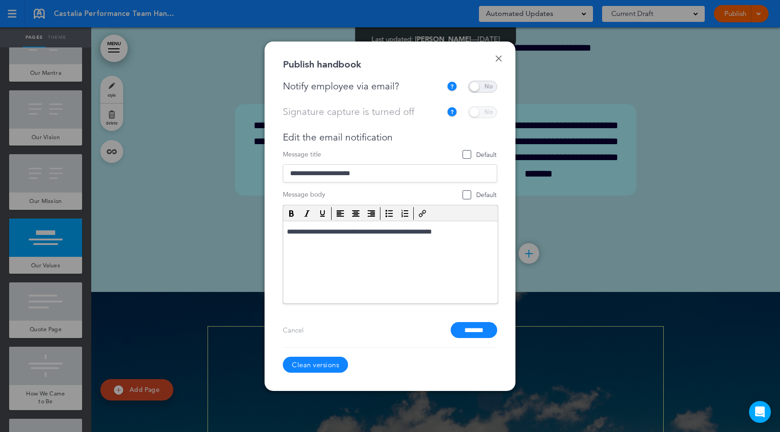
click at [499, 57] on link "Done" at bounding box center [498, 58] width 6 height 6
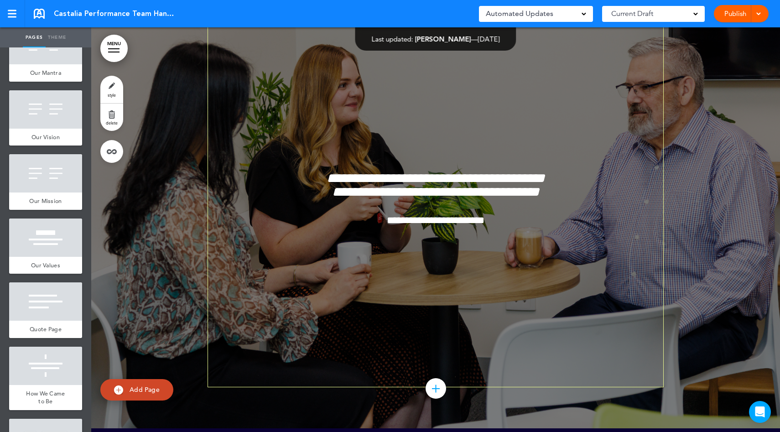
scroll to position [7653, 0]
